Goal: Information Seeking & Learning: Learn about a topic

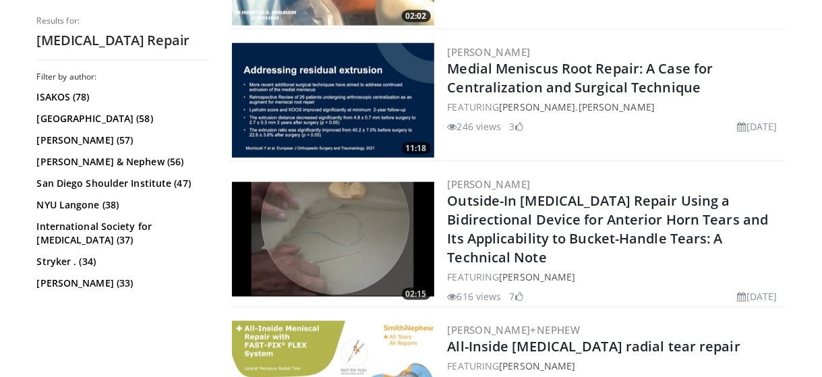
scroll to position [809, 0]
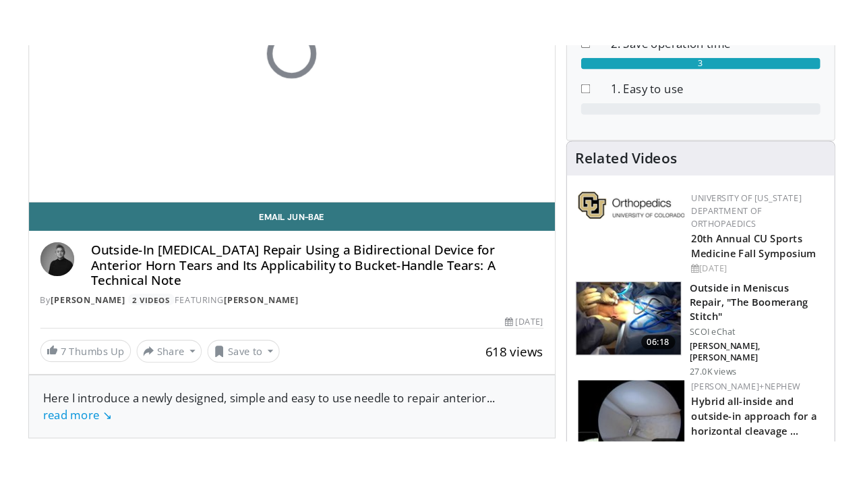
scroll to position [135, 0]
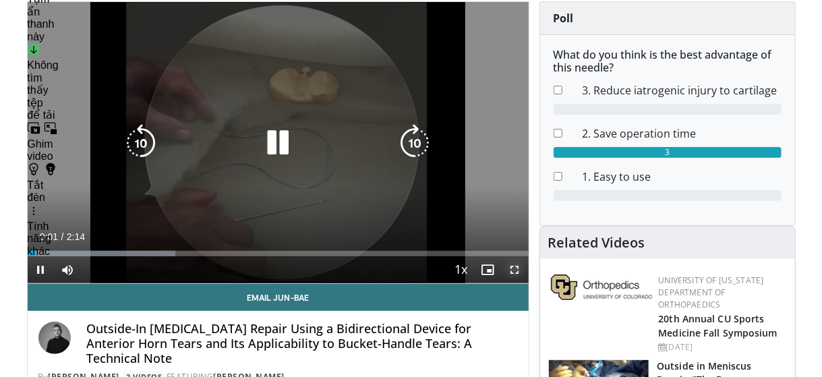
drag, startPoint x: 519, startPoint y: 268, endPoint x: 519, endPoint y: 344, distance: 76.2
click at [519, 268] on span "Video Player" at bounding box center [515, 269] width 27 height 27
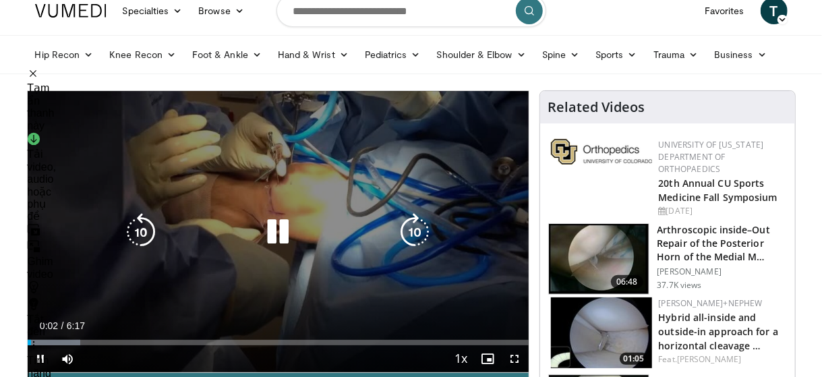
scroll to position [67, 0]
